Goal: Download file/media

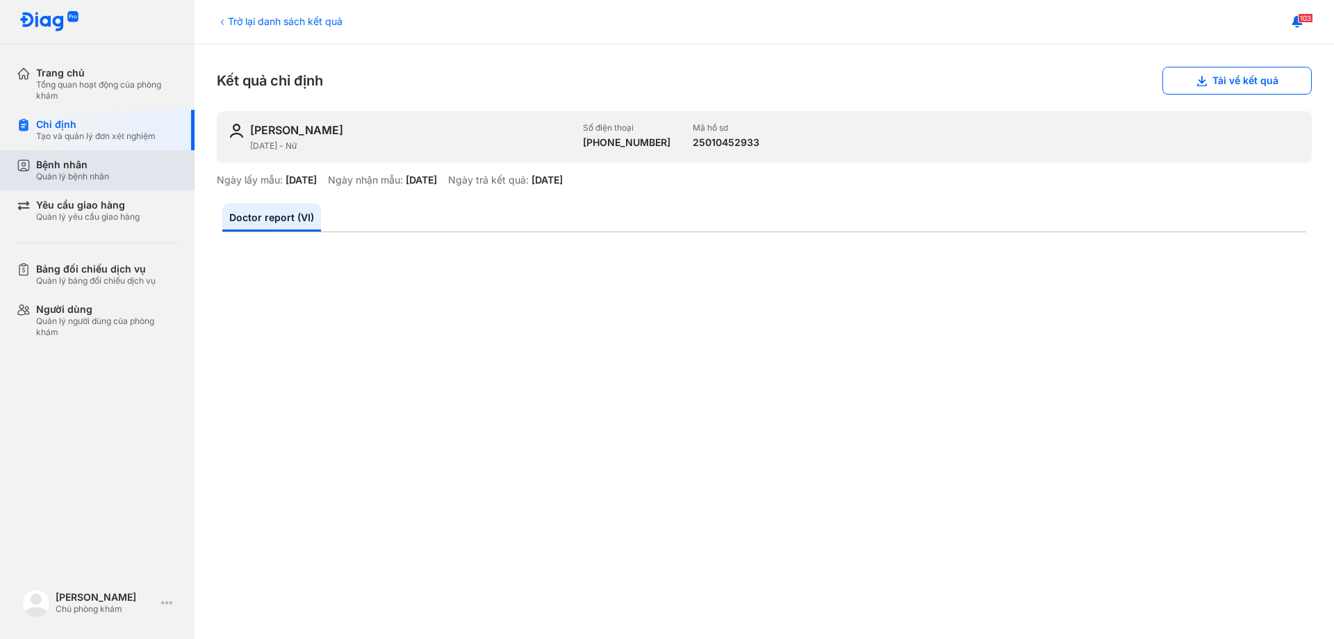
click at [94, 175] on div "Quản lý bệnh nhân" at bounding box center [72, 176] width 73 height 11
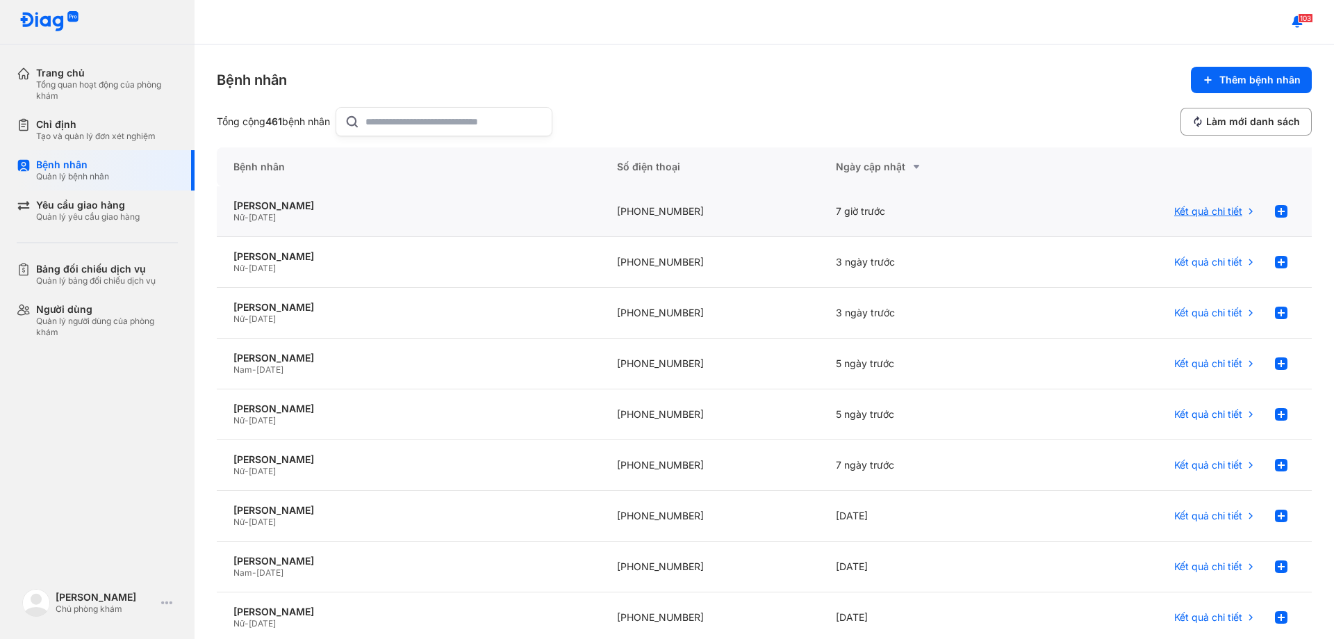
click at [1194, 216] on span "Kết quả chi tiết" at bounding box center [1208, 211] width 68 height 13
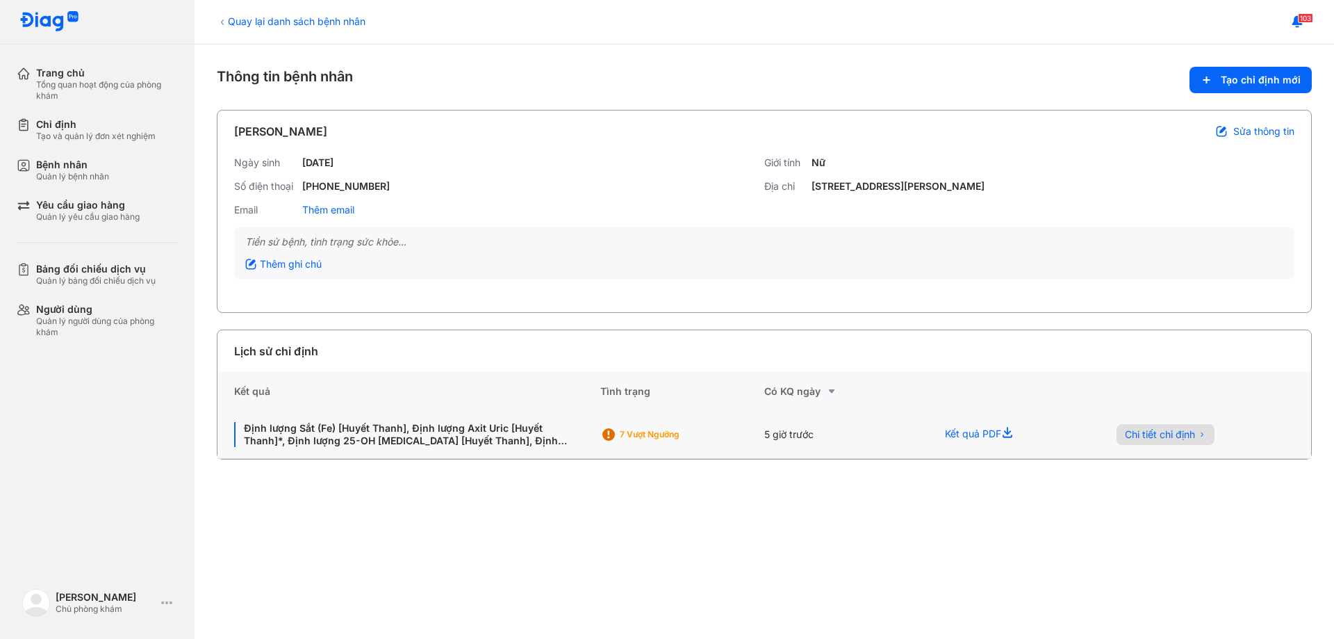
click at [1142, 427] on button "Chi tiết chỉ định" at bounding box center [1166, 434] width 98 height 21
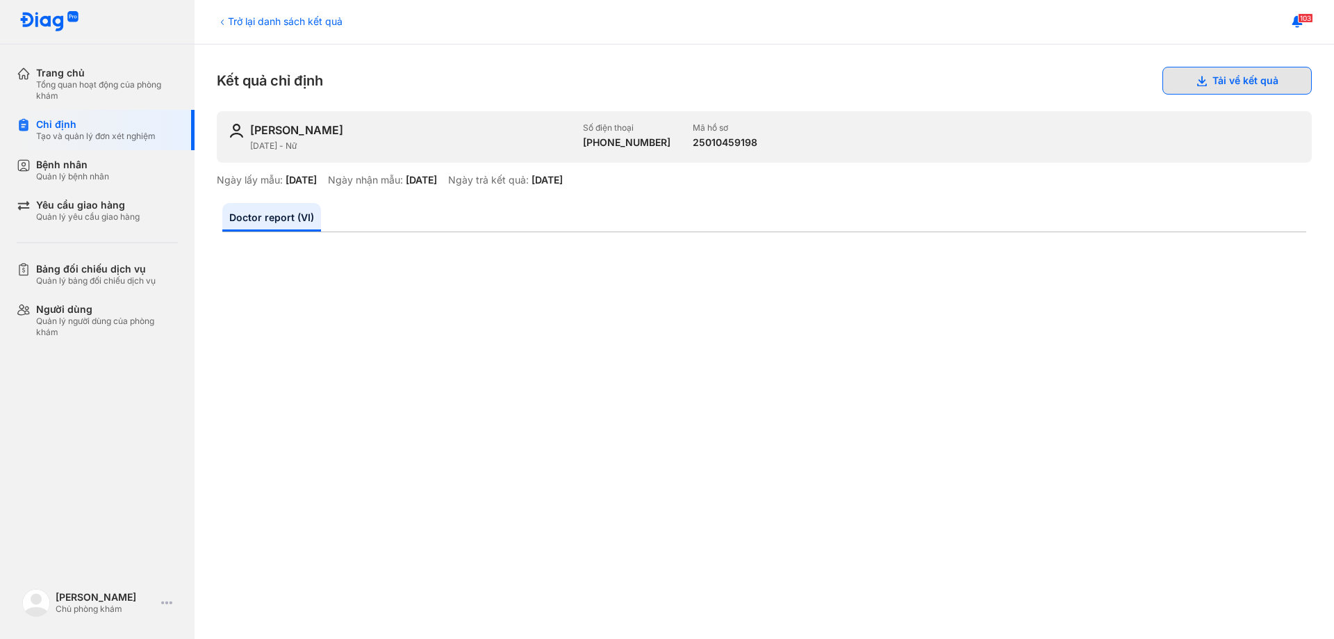
click at [1216, 84] on button "Tải về kết quả" at bounding box center [1236, 81] width 149 height 28
